Goal: Transaction & Acquisition: Obtain resource

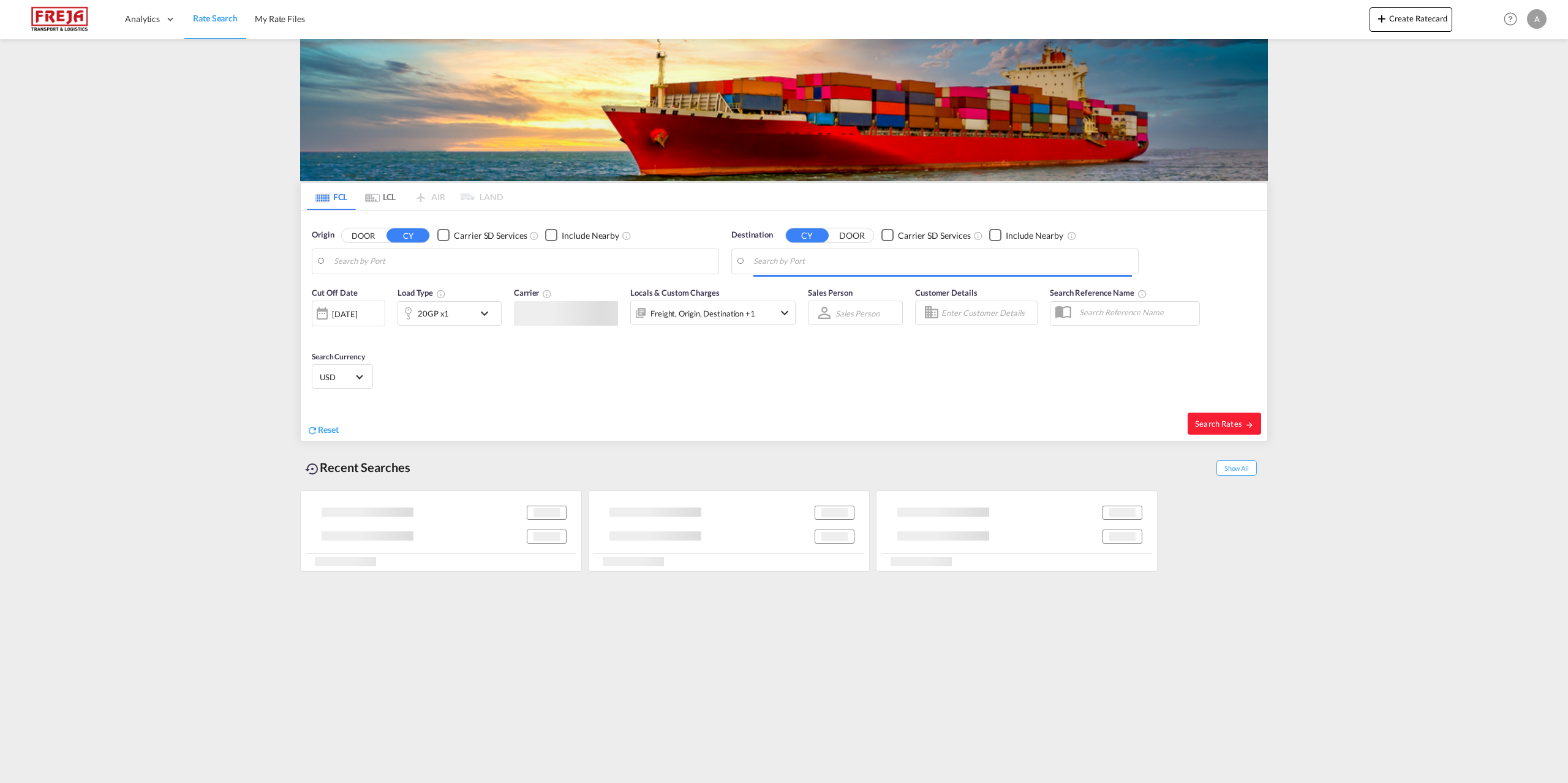
type input "[GEOGRAPHIC_DATA], DKFRC"
type input "[GEOGRAPHIC_DATA], MXVER"
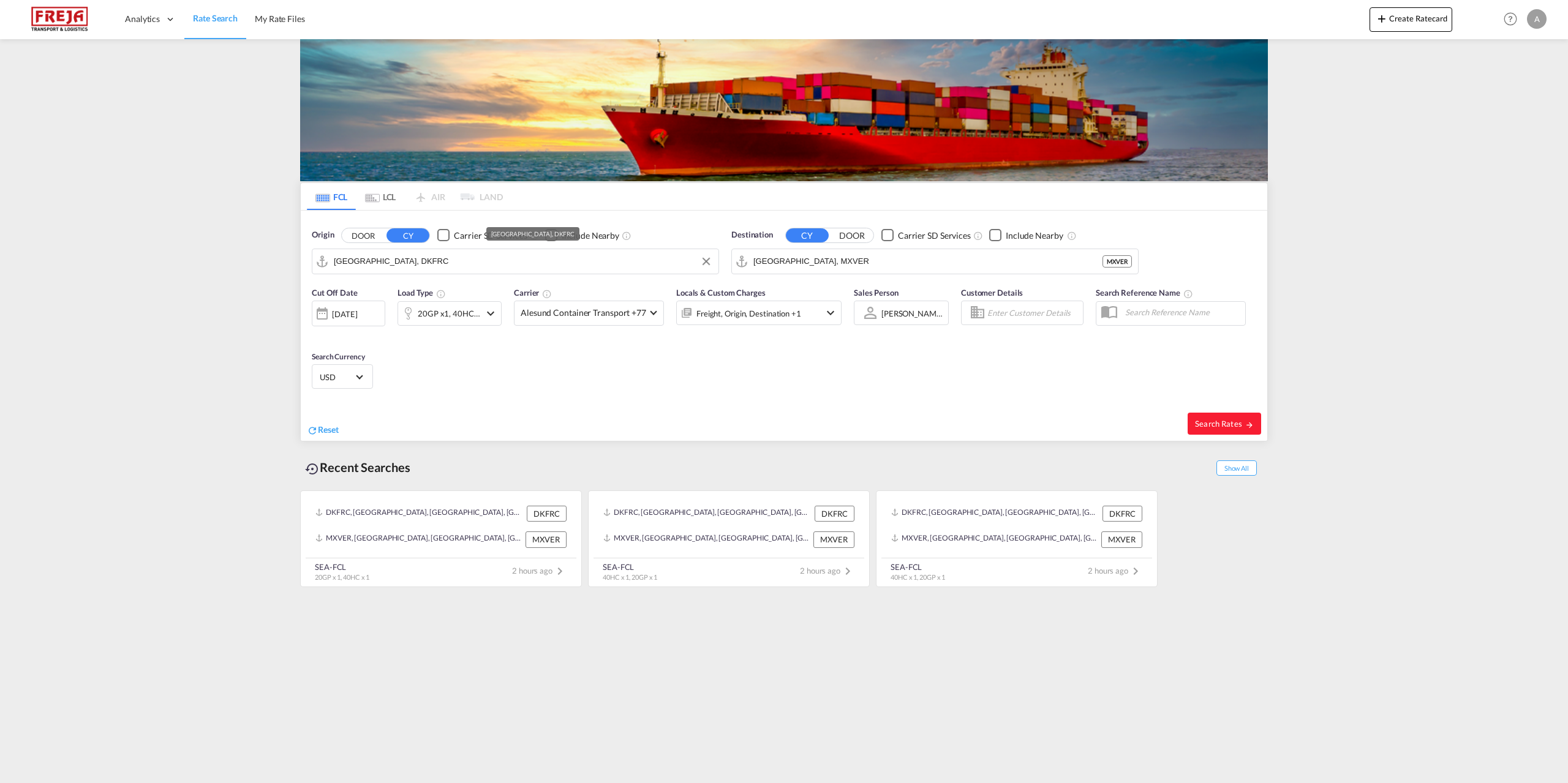
click at [469, 265] on input "[GEOGRAPHIC_DATA], DKFRC" at bounding box center [523, 261] width 379 height 18
click at [415, 266] on input "[GEOGRAPHIC_DATA], DKFRC" at bounding box center [523, 261] width 379 height 18
click at [377, 303] on div "Aarhus [GEOGRAPHIC_DATA] DKAAR" at bounding box center [428, 295] width 233 height 37
type input "[GEOGRAPHIC_DATA], [GEOGRAPHIC_DATA]"
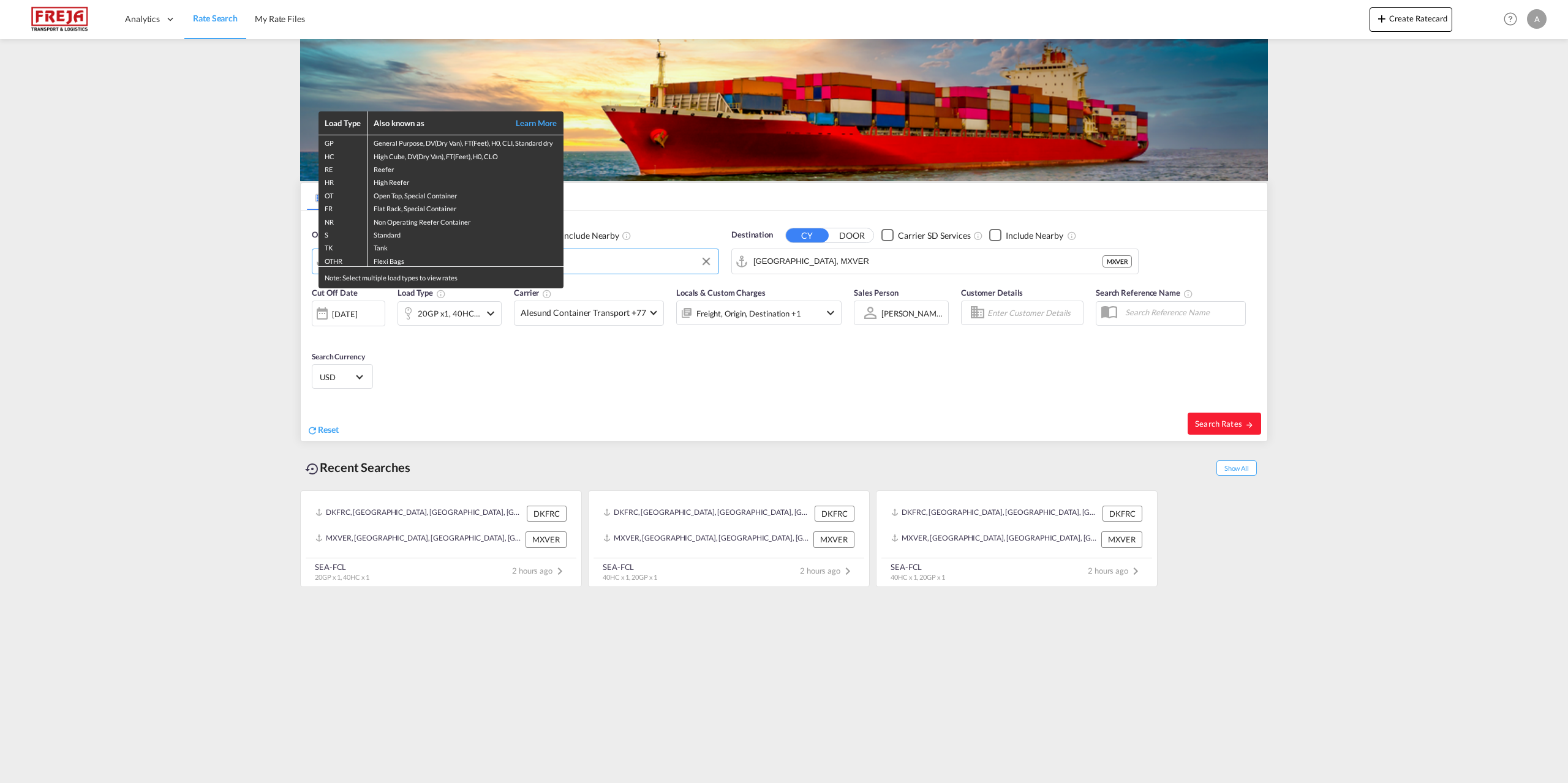
click at [832, 260] on div "Load Type Also known as Learn More GP General Purpose, DV(Dry Van), FT(Feet), H…" at bounding box center [784, 391] width 1568 height 783
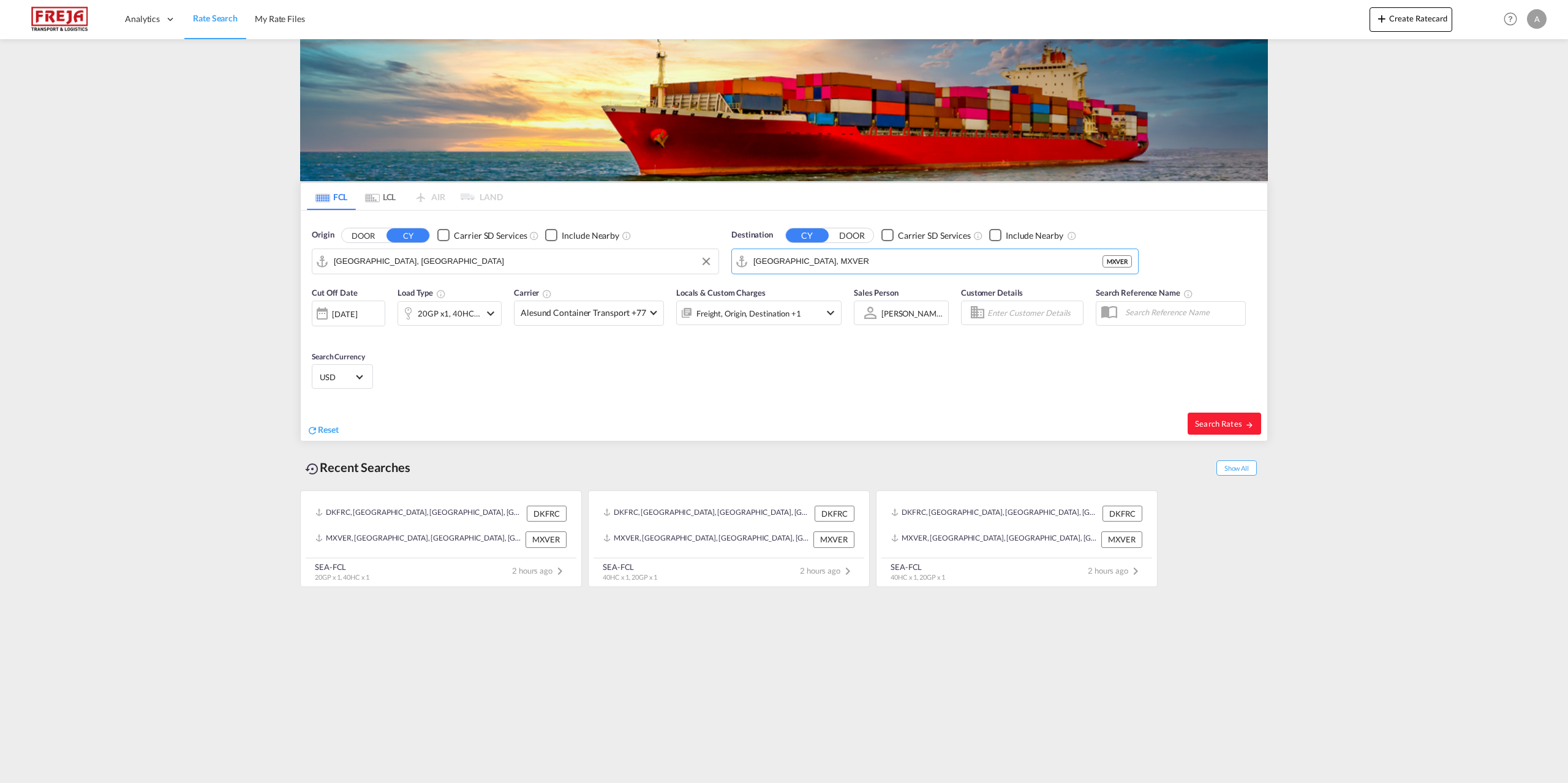
drag, startPoint x: 832, startPoint y: 260, endPoint x: 681, endPoint y: 288, distance: 153.6
click at [681, 288] on form "Origin DOOR CY Carrier SD Services Include Nearby [GEOGRAPHIC_DATA], [GEOGRAPHI…" at bounding box center [784, 325] width 966 height 230
drag, startPoint x: 843, startPoint y: 256, endPoint x: 718, endPoint y: 272, distance: 126.0
click at [722, 273] on div "Origin DOOR CY Carrier SD Services Include Nearby [GEOGRAPHIC_DATA], [GEOGRAPHI…" at bounding box center [784, 245] width 966 height 70
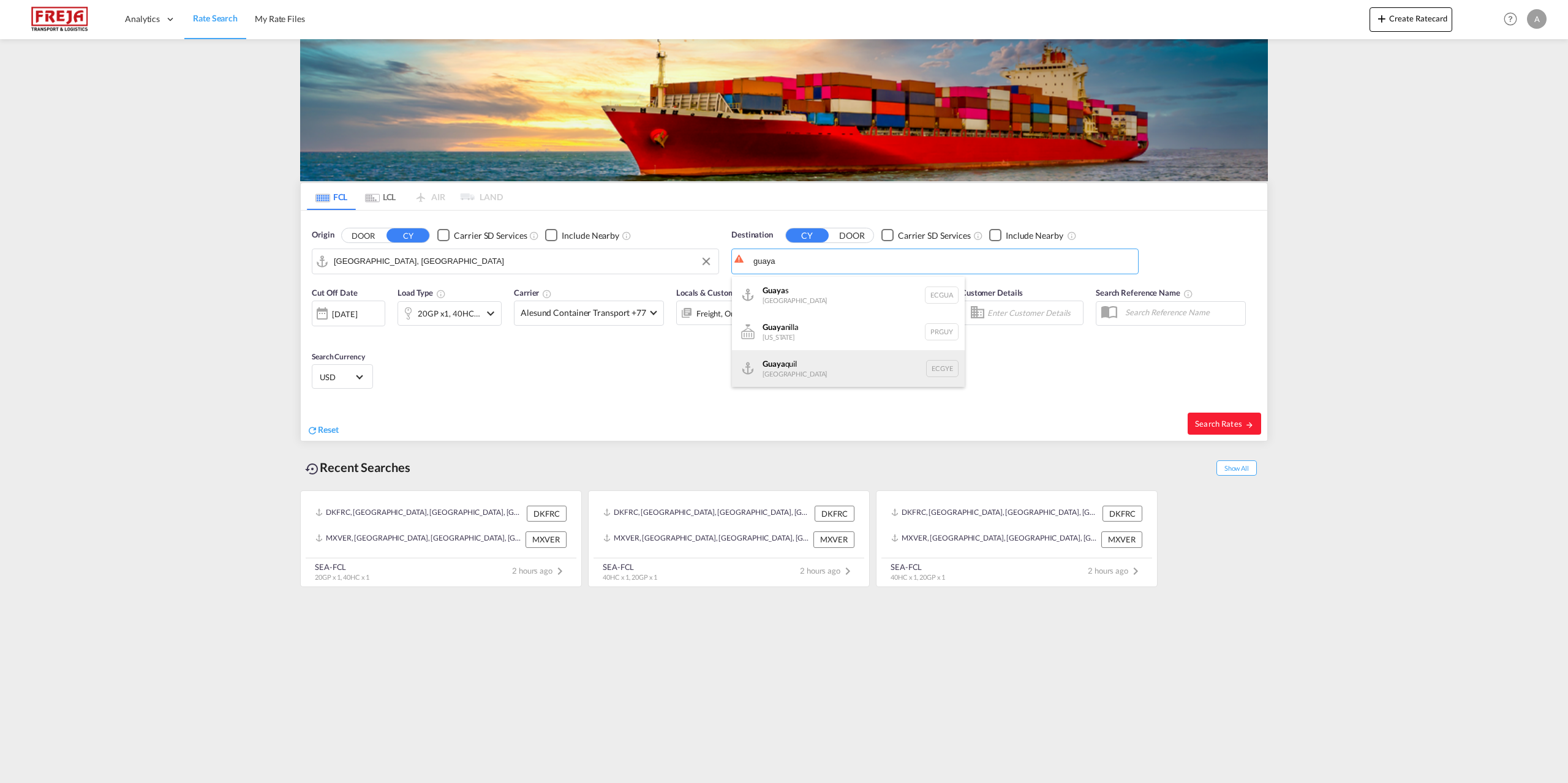
click at [816, 372] on div "Guaya quil [GEOGRAPHIC_DATA] [GEOGRAPHIC_DATA]" at bounding box center [848, 368] width 233 height 37
type input "[GEOGRAPHIC_DATA], ECGYE"
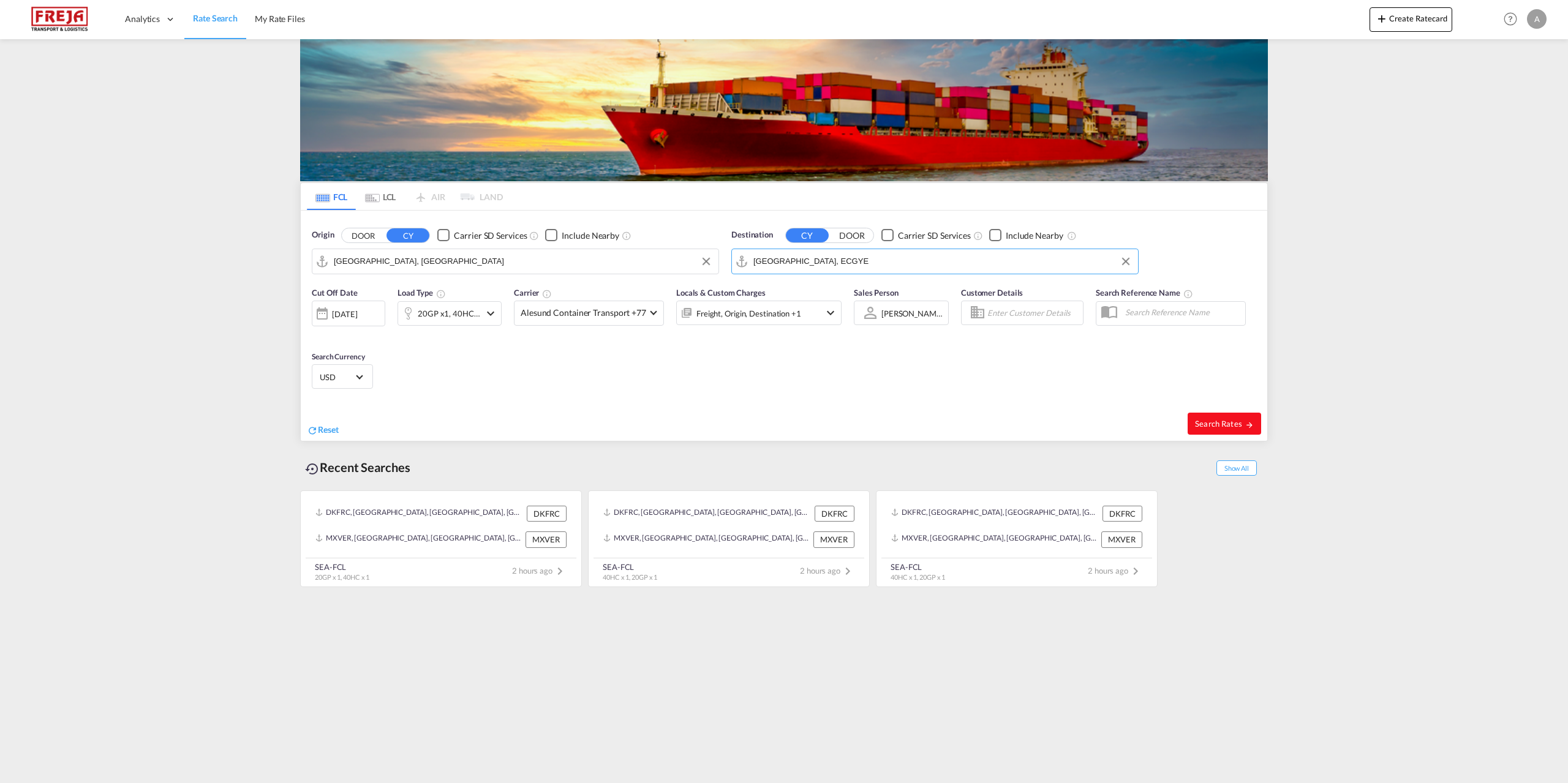
click at [1229, 424] on span "Search Rates" at bounding box center [1224, 424] width 59 height 10
type input "DKAAR to ECGYE / [DATE]"
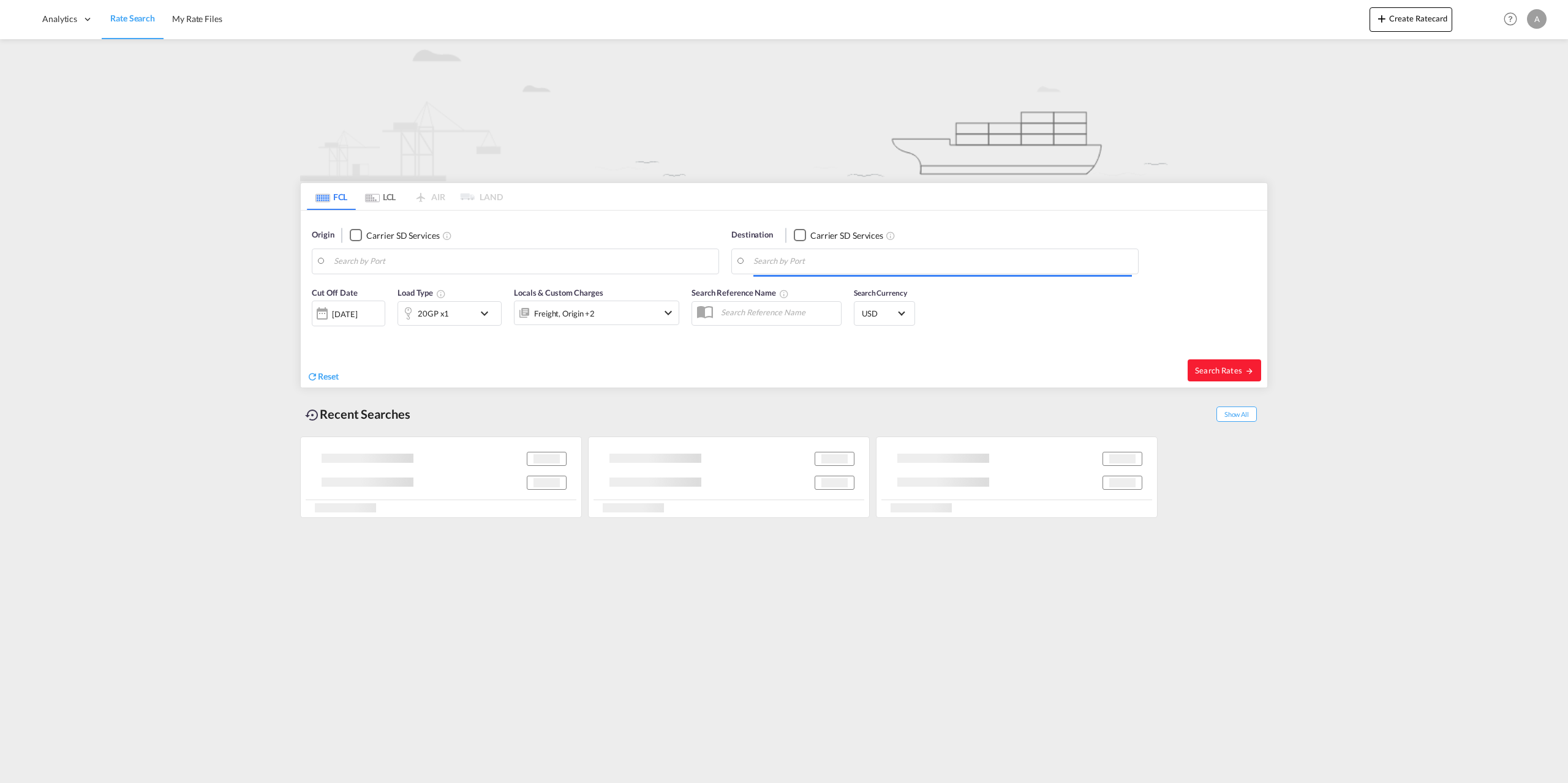
type input "[GEOGRAPHIC_DATA], [GEOGRAPHIC_DATA]"
type input "[GEOGRAPHIC_DATA], ECGYE"
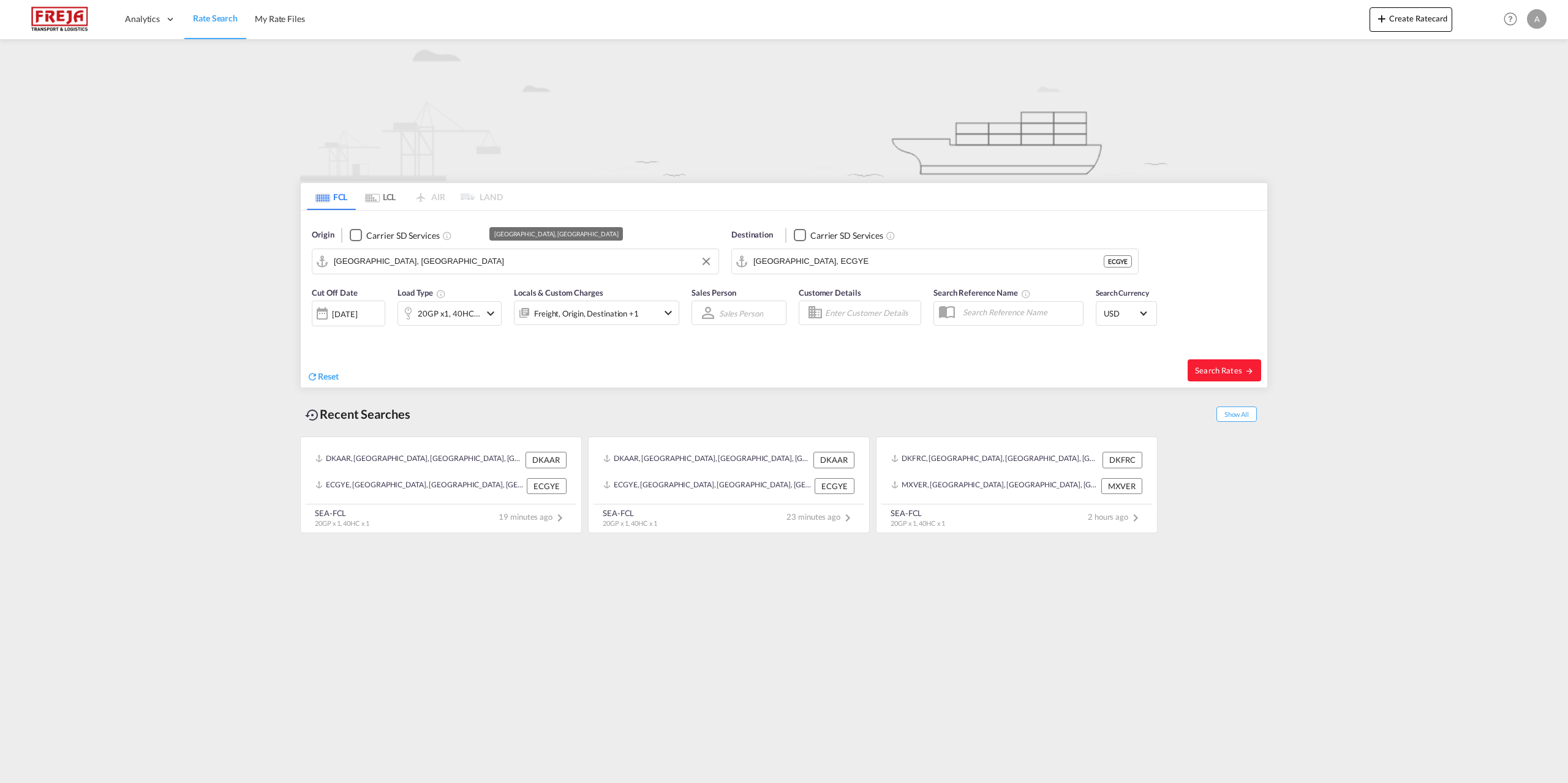
click at [413, 256] on input "[GEOGRAPHIC_DATA], [GEOGRAPHIC_DATA]" at bounding box center [523, 261] width 379 height 18
click at [710, 259] on md-icon "Clear Input" at bounding box center [706, 261] width 13 height 13
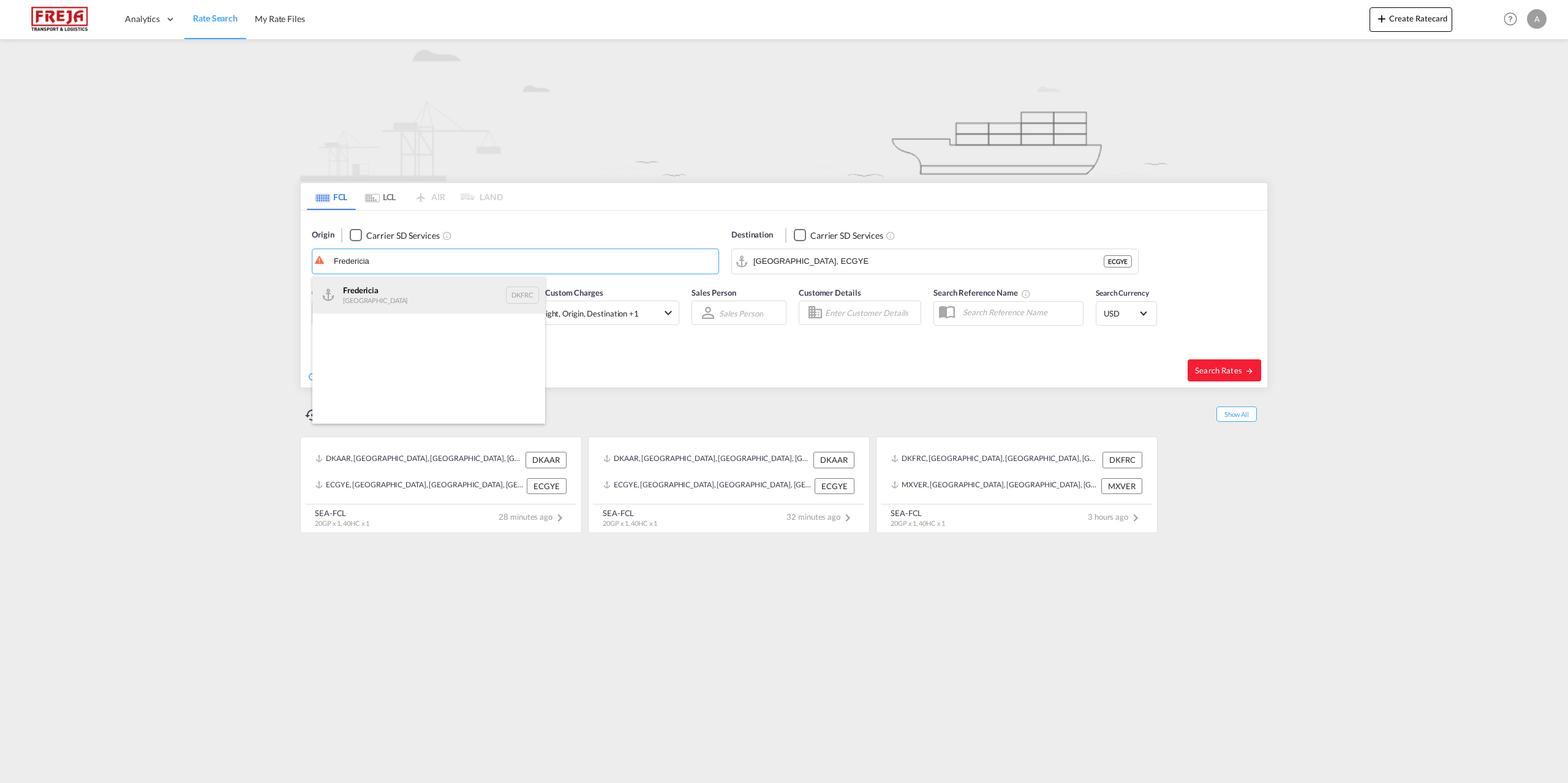
click at [427, 297] on div "Fredericia Denmark DKFRC" at bounding box center [428, 295] width 233 height 37
type input "[GEOGRAPHIC_DATA], DKFRC"
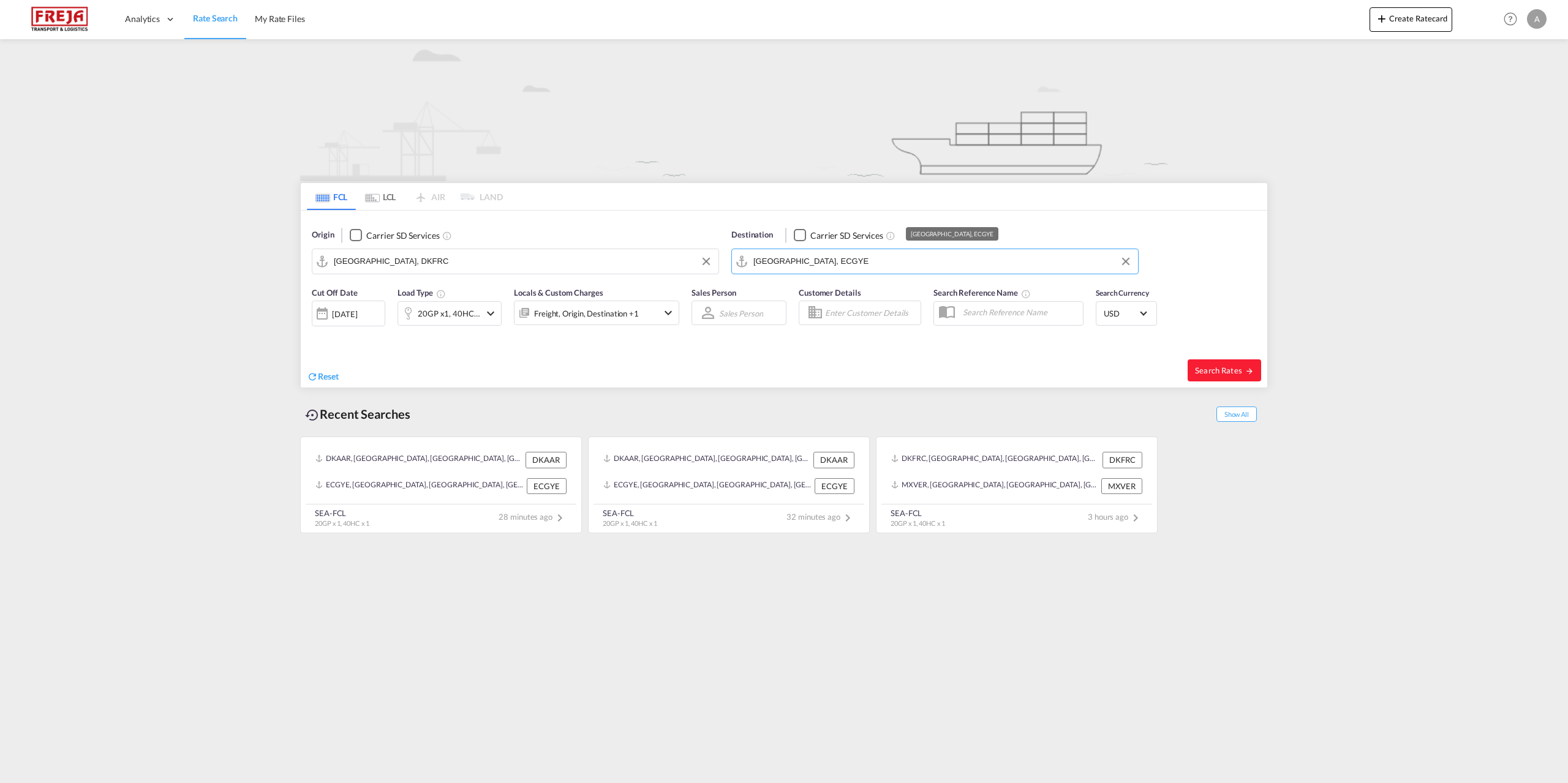
click at [852, 262] on input "[GEOGRAPHIC_DATA], ECGYE" at bounding box center [943, 261] width 379 height 18
click at [836, 292] on div "Jeddah Saudi Arabia SAJED" at bounding box center [848, 295] width 233 height 37
type input "Jeddah, SAJED"
click at [492, 311] on md-icon "icon-chevron-down" at bounding box center [491, 314] width 15 height 15
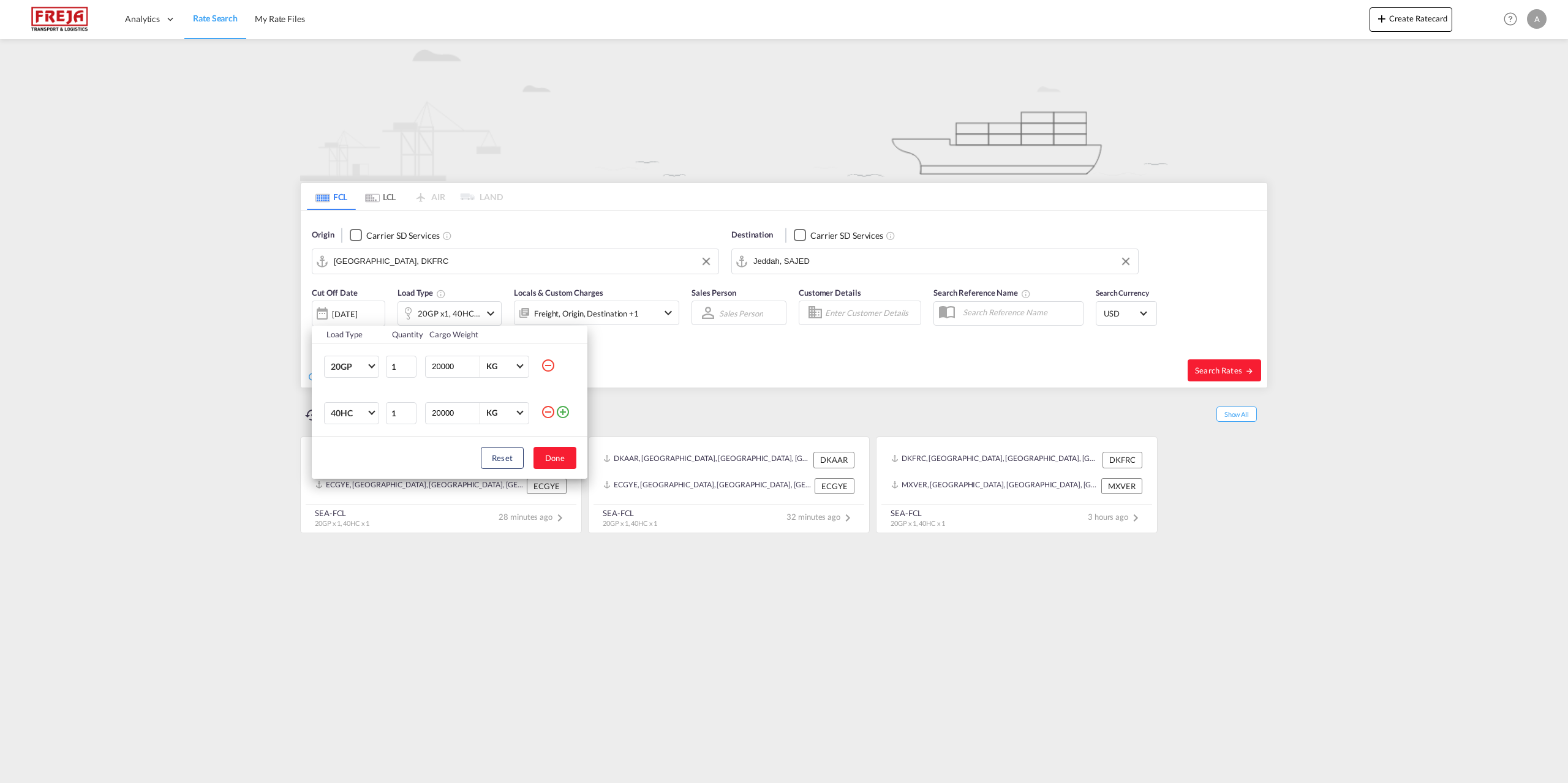
click at [553, 412] on md-icon "icon-minus-circle-outline" at bounding box center [548, 412] width 15 height 15
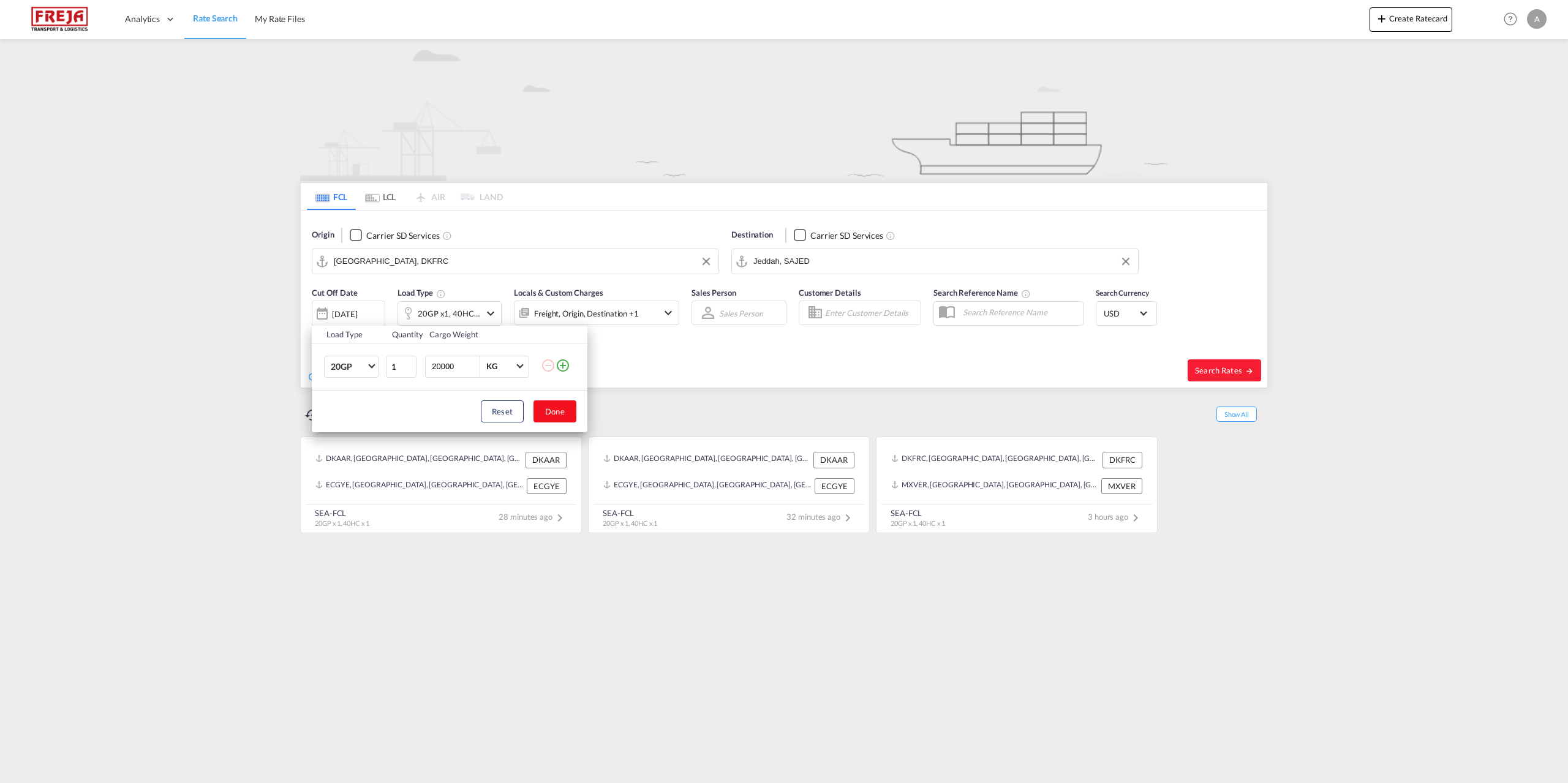
click at [542, 413] on button "Done" at bounding box center [555, 411] width 43 height 22
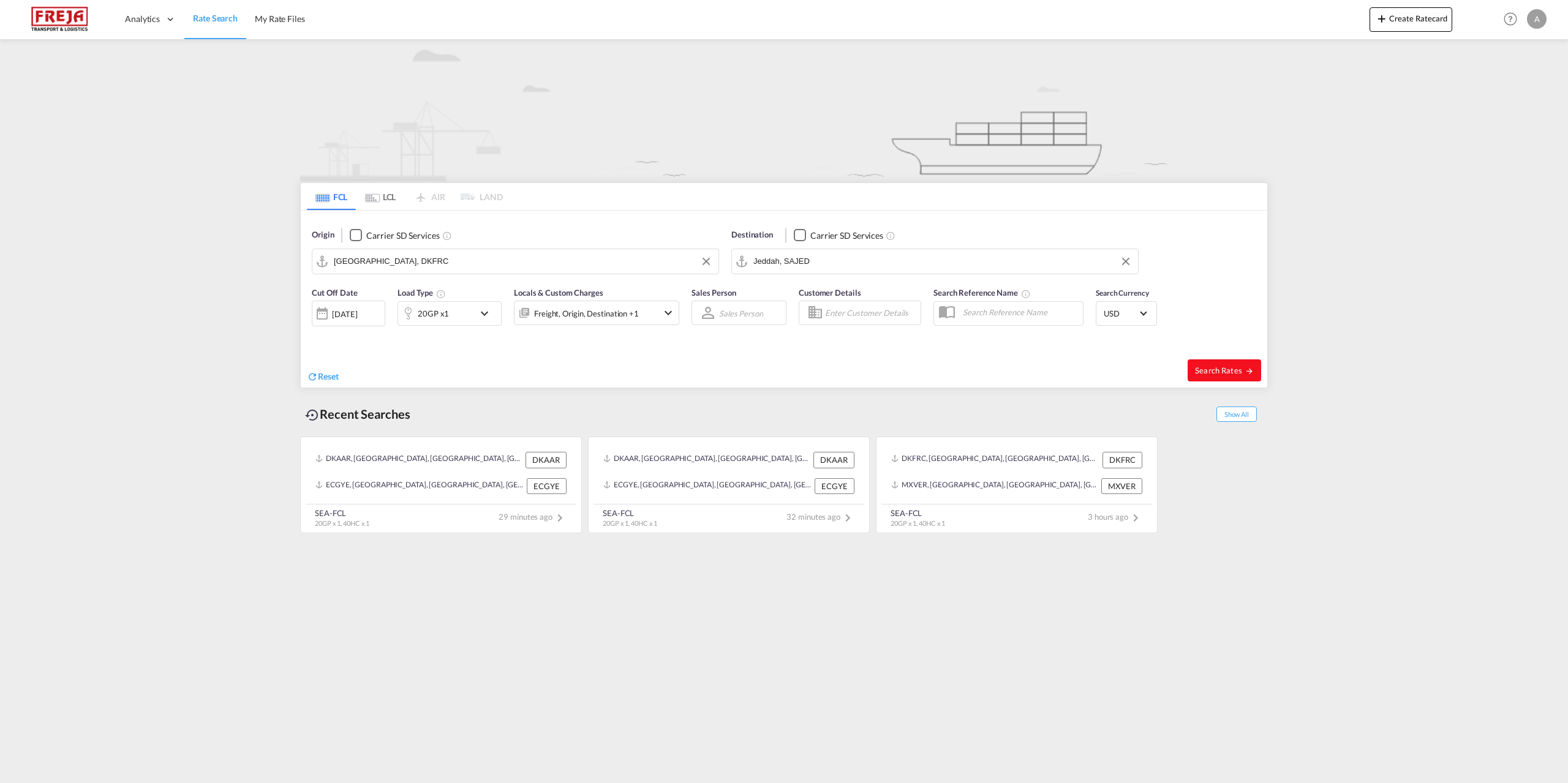
click at [1229, 369] on span "Search Rates" at bounding box center [1224, 371] width 59 height 10
type input "DKFRC to SAJED / 18 Aug 2025"
